Goal: Transaction & Acquisition: Purchase product/service

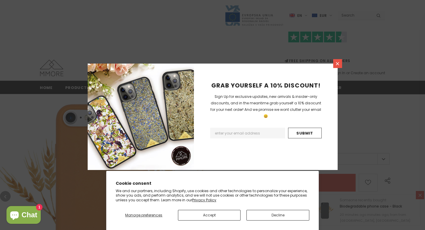
click at [336, 66] on icon at bounding box center [337, 63] width 5 height 5
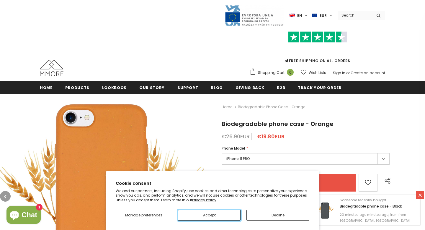
click at [212, 215] on button "Accept" at bounding box center [209, 214] width 63 height 11
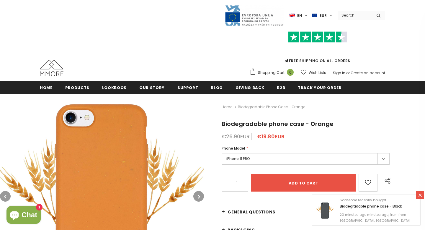
click at [259, 155] on label "iPhone 11 PRO" at bounding box center [306, 159] width 168 height 12
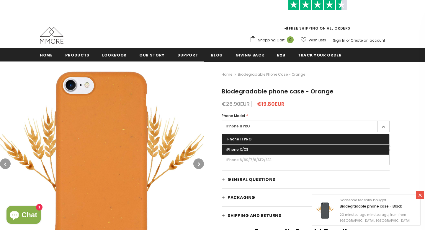
scroll to position [33, 0]
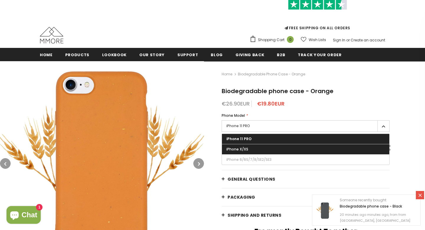
click at [250, 148] on label "iPhone X/XS" at bounding box center [305, 149] width 167 height 10
click at [0, 0] on input "iPhone X/XS" at bounding box center [0, 0] width 0 height 0
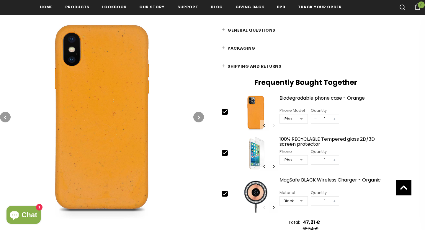
scroll to position [185, 0]
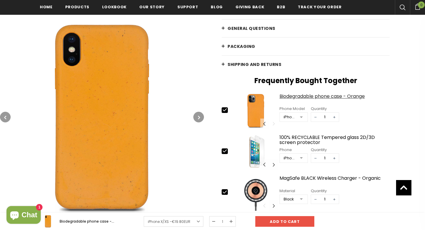
click at [315, 99] on div "Biodegradable phone case - Orange" at bounding box center [334, 99] width 110 height 10
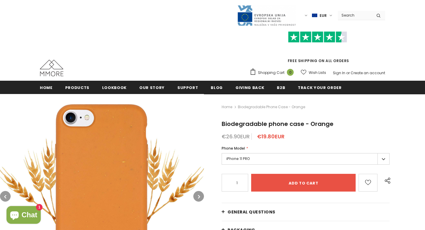
click at [259, 159] on label "iPhone 11 PRO" at bounding box center [306, 159] width 168 height 12
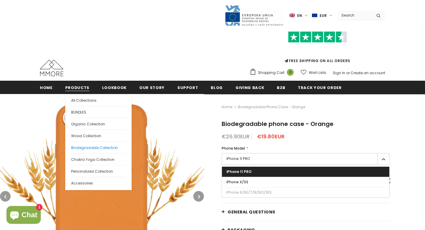
click at [84, 149] on span "Biodegradable Collection" at bounding box center [94, 147] width 47 height 5
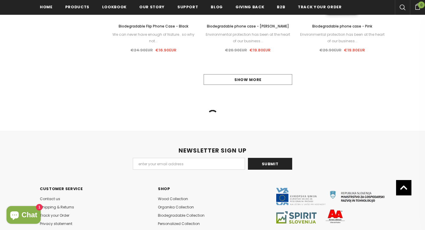
scroll to position [659, 0]
